Goal: Task Accomplishment & Management: Use online tool/utility

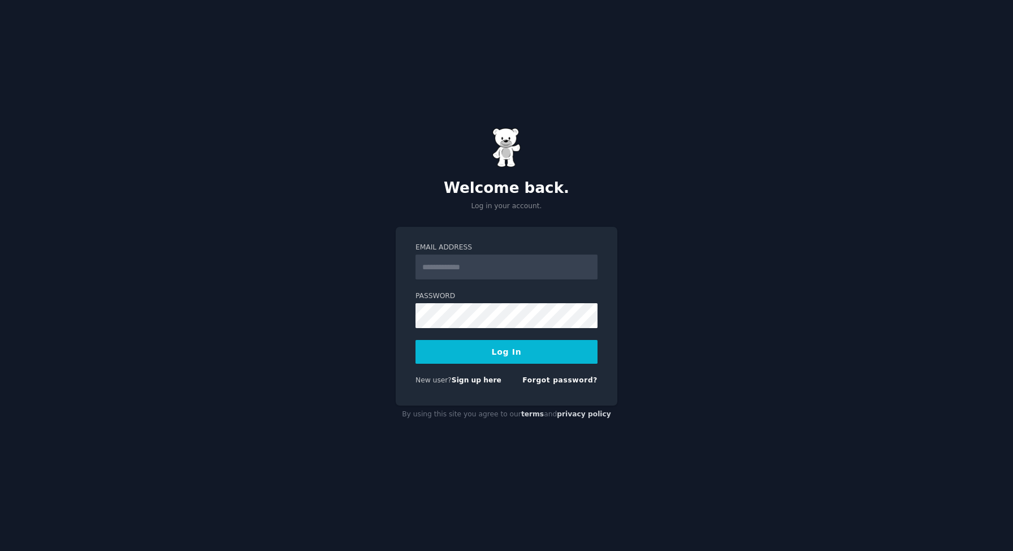
click at [463, 270] on input "Email Address" at bounding box center [507, 266] width 182 height 25
type input "**********"
click at [510, 351] on button "Log In" at bounding box center [507, 352] width 182 height 24
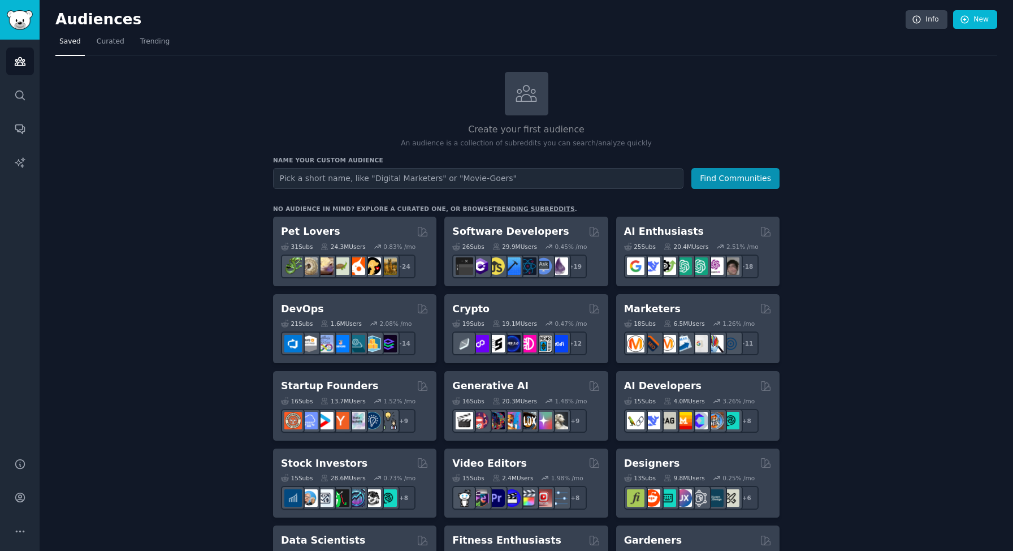
click at [313, 178] on input "text" at bounding box center [478, 178] width 410 height 21
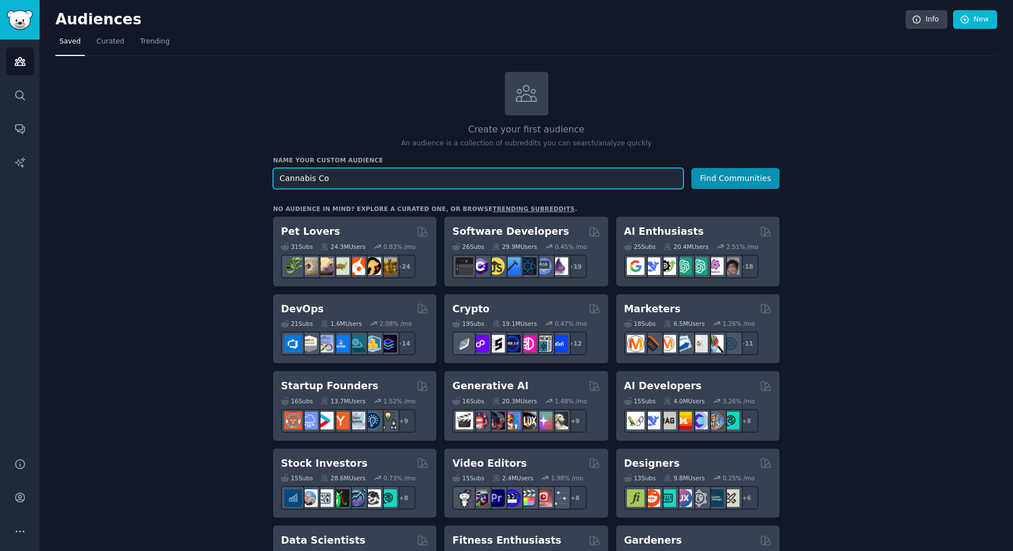
click at [339, 175] on input "Cannabis Co" at bounding box center [478, 178] width 410 height 21
paste input "cannabis connoisseur"
type input "cannabis connoisseur"
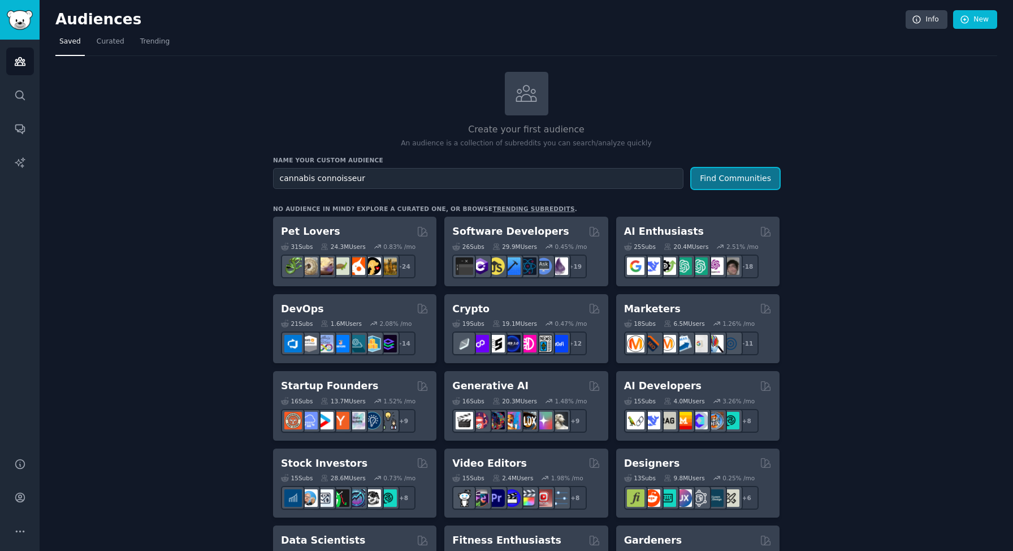
click at [716, 179] on button "Find Communities" at bounding box center [735, 178] width 88 height 21
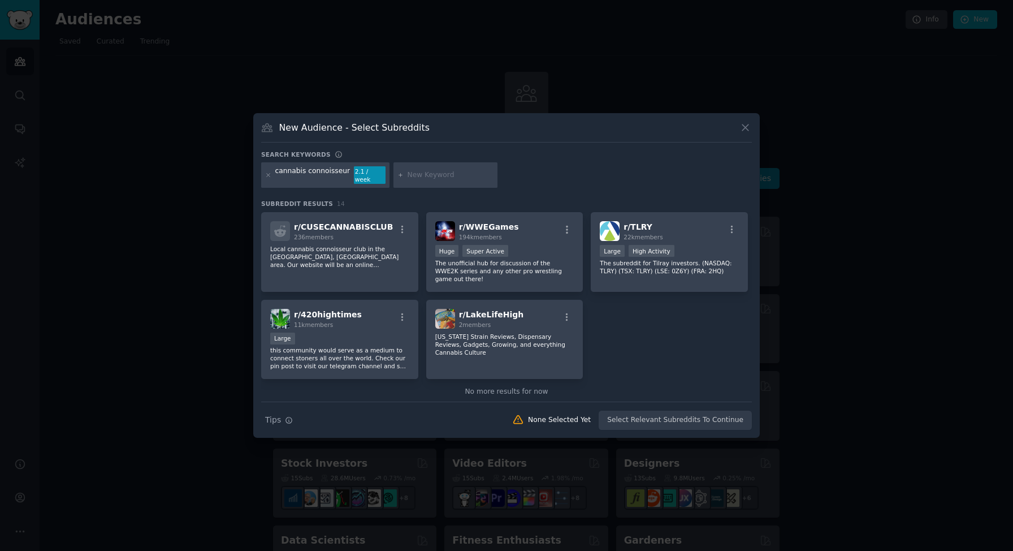
scroll to position [257, 0]
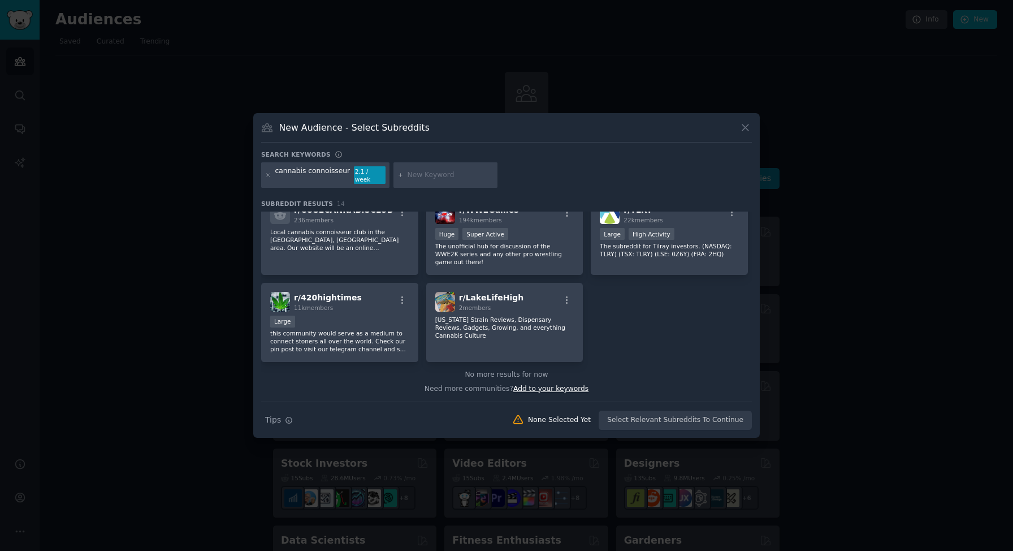
click at [559, 384] on span "Add to your keywords" at bounding box center [550, 388] width 75 height 8
click at [558, 388] on span "Add to your keywords" at bounding box center [550, 388] width 75 height 8
click at [564, 386] on span "Add to your keywords" at bounding box center [550, 388] width 75 height 8
click at [641, 416] on div "Search Tips Tips None Selected Yet Select Relevant Subreddits To Continue" at bounding box center [506, 415] width 491 height 28
click at [288, 417] on icon "button" at bounding box center [289, 420] width 6 height 6
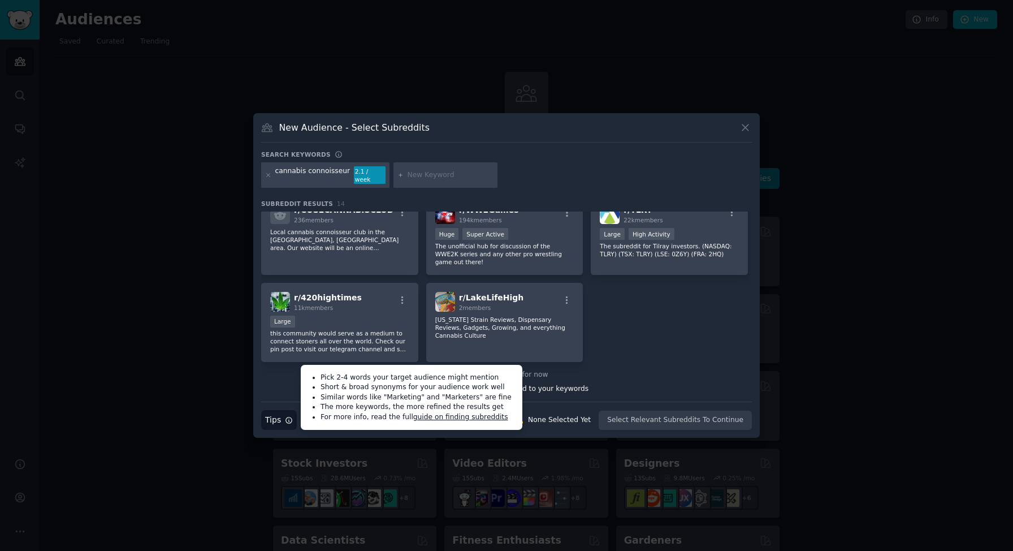
click at [443, 413] on link "guide on finding subreddits" at bounding box center [460, 417] width 95 height 8
